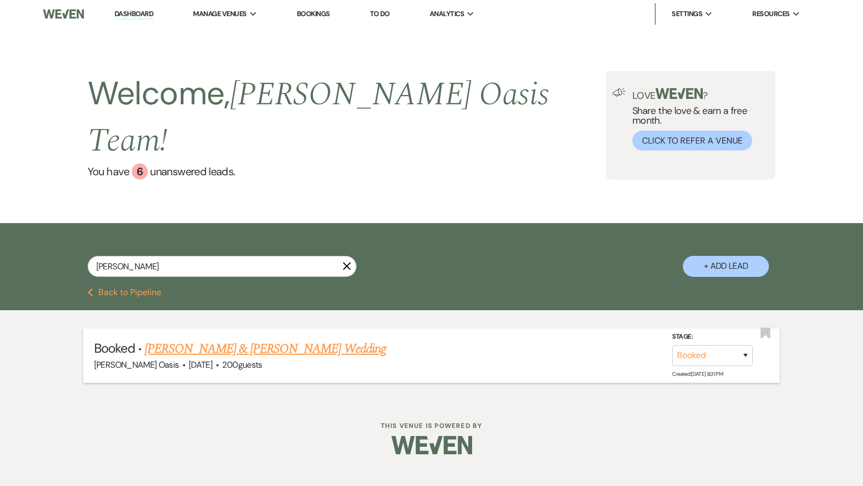
type input "[PERSON_NAME]"
click at [251, 339] on link "[PERSON_NAME] & [PERSON_NAME] Wedding" at bounding box center [265, 348] width 241 height 19
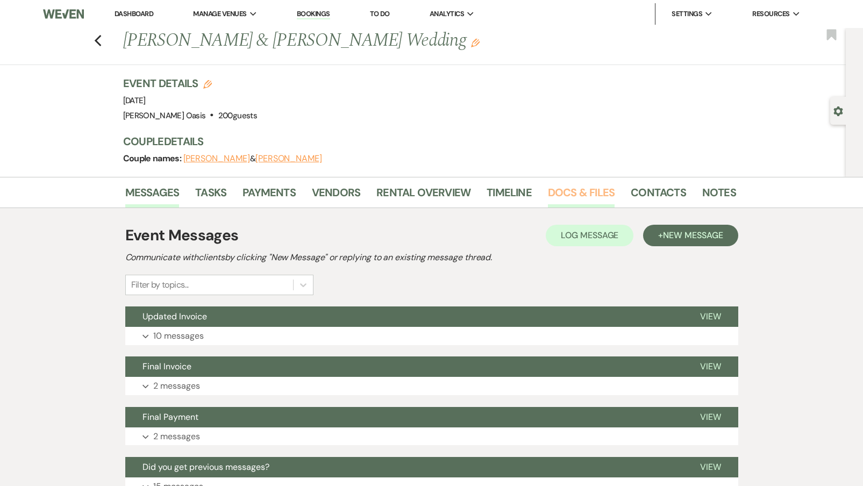
click at [590, 189] on link "Docs & Files" at bounding box center [581, 196] width 67 height 24
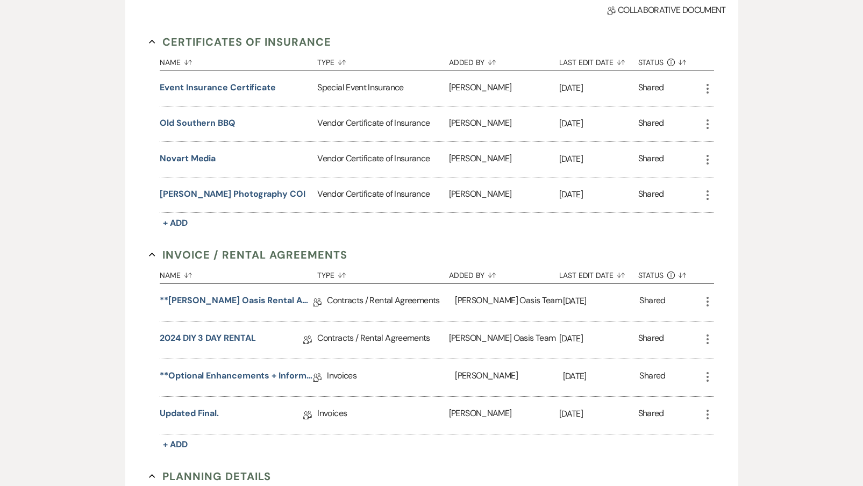
scroll to position [284, 0]
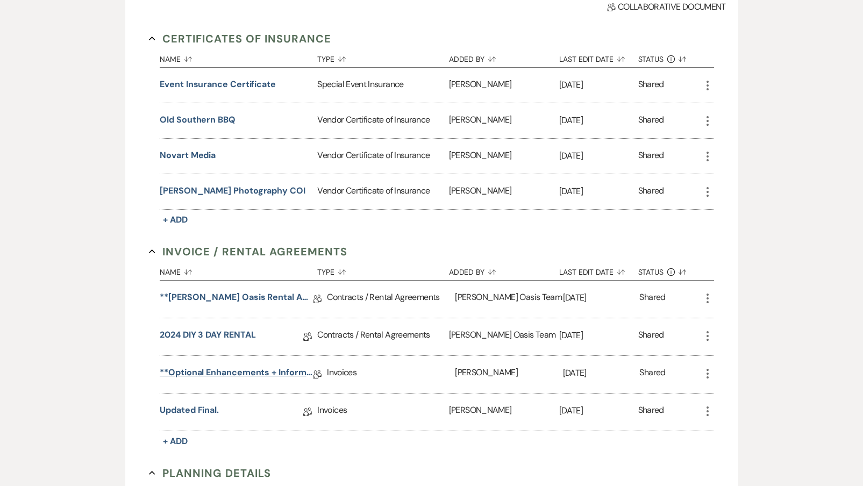
click at [208, 371] on link "**Optional Enhancements + Information**" at bounding box center [236, 374] width 153 height 17
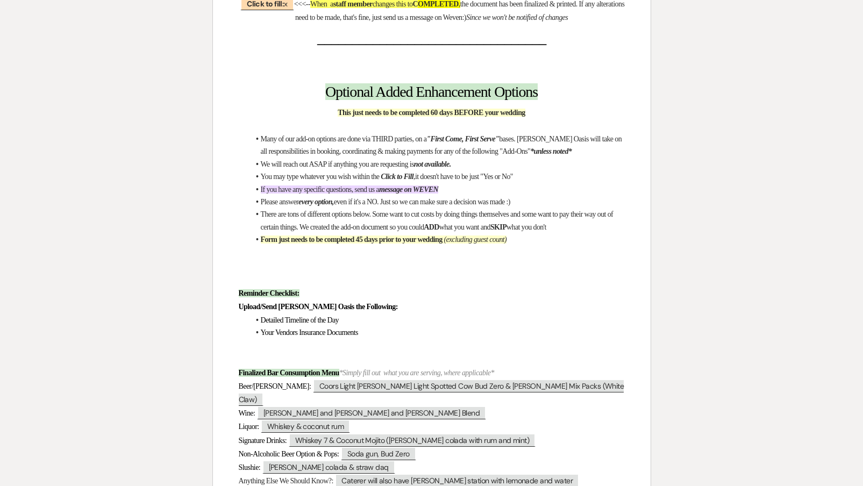
scroll to position [175, 0]
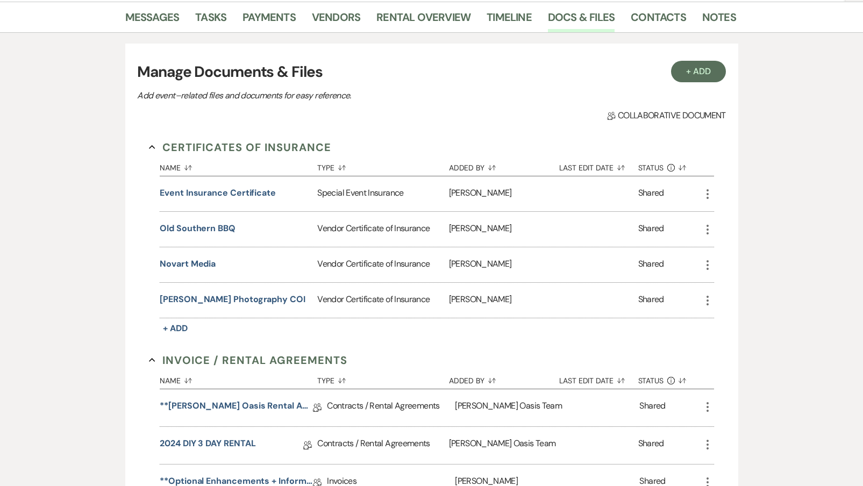
scroll to position [284, 0]
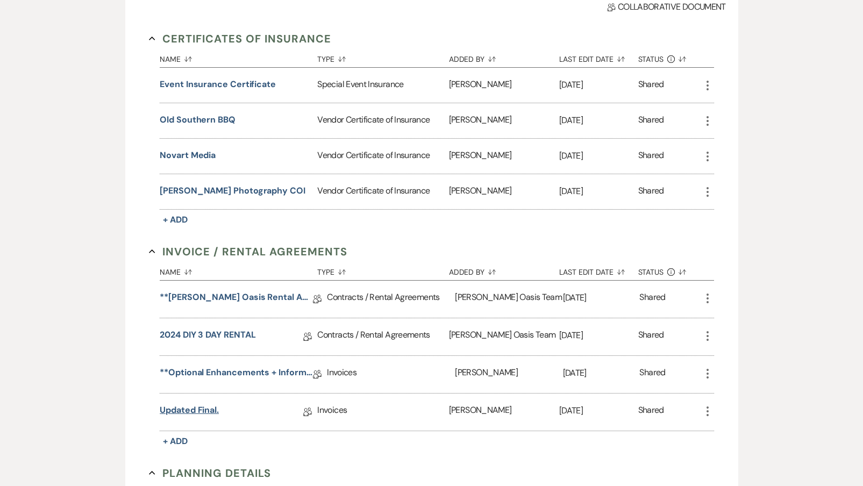
click at [181, 418] on link "Updated Final." at bounding box center [189, 412] width 59 height 17
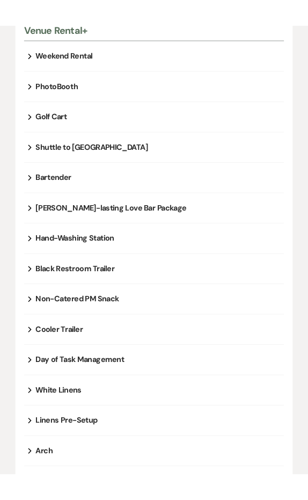
scroll to position [353, 0]
